Goal: Task Accomplishment & Management: Use online tool/utility

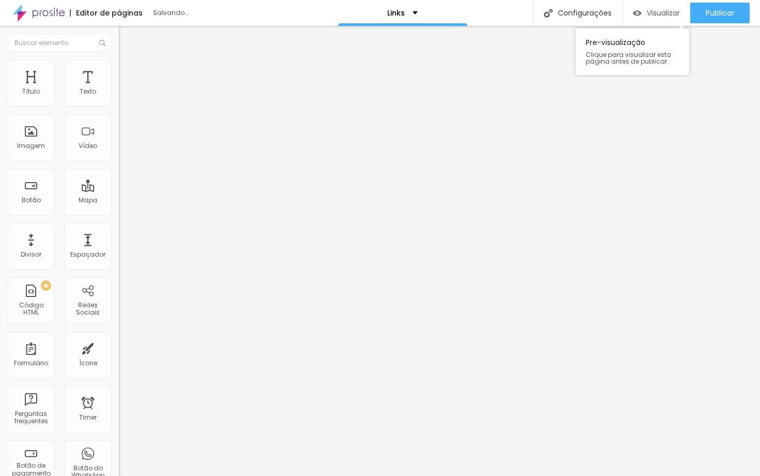
click at [655, 12] on span "Visualizar" at bounding box center [663, 13] width 33 height 8
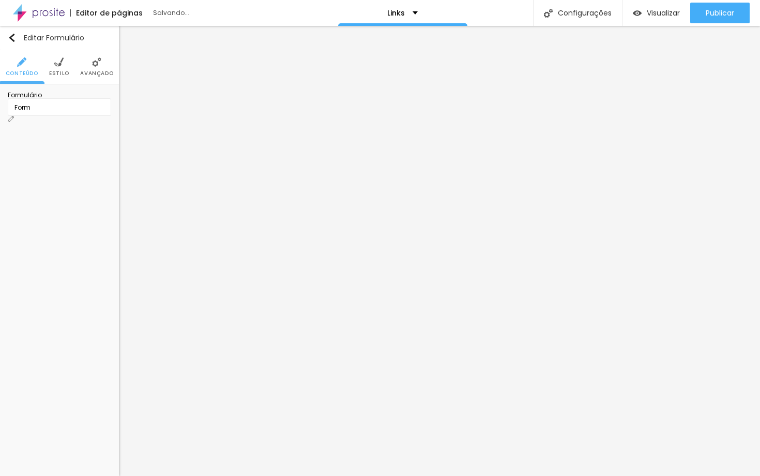
click at [589, 11] on div "Configurações" at bounding box center [577, 13] width 89 height 26
